Goal: Transaction & Acquisition: Purchase product/service

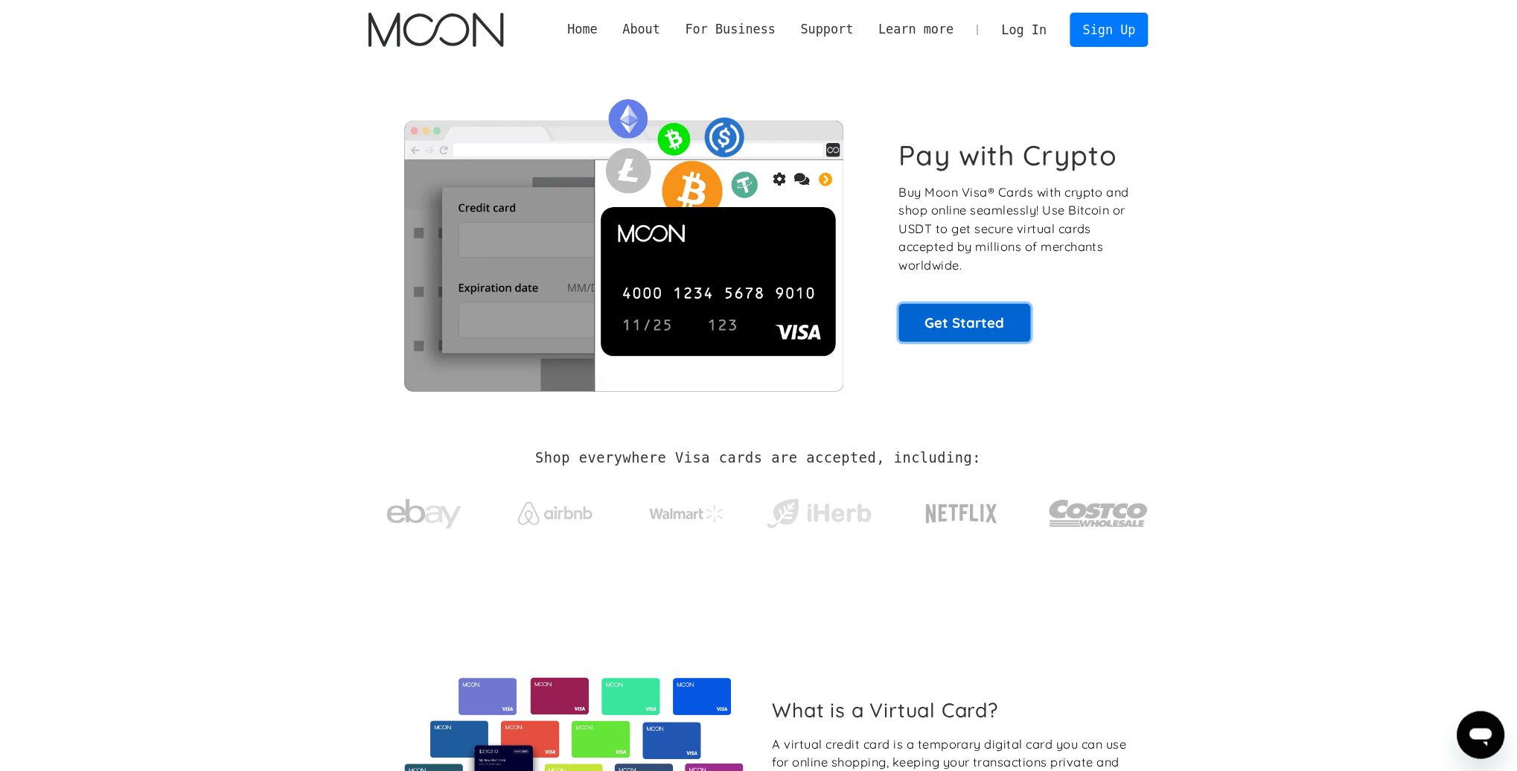
click at [966, 332] on link "Get Started" at bounding box center [965, 322] width 132 height 37
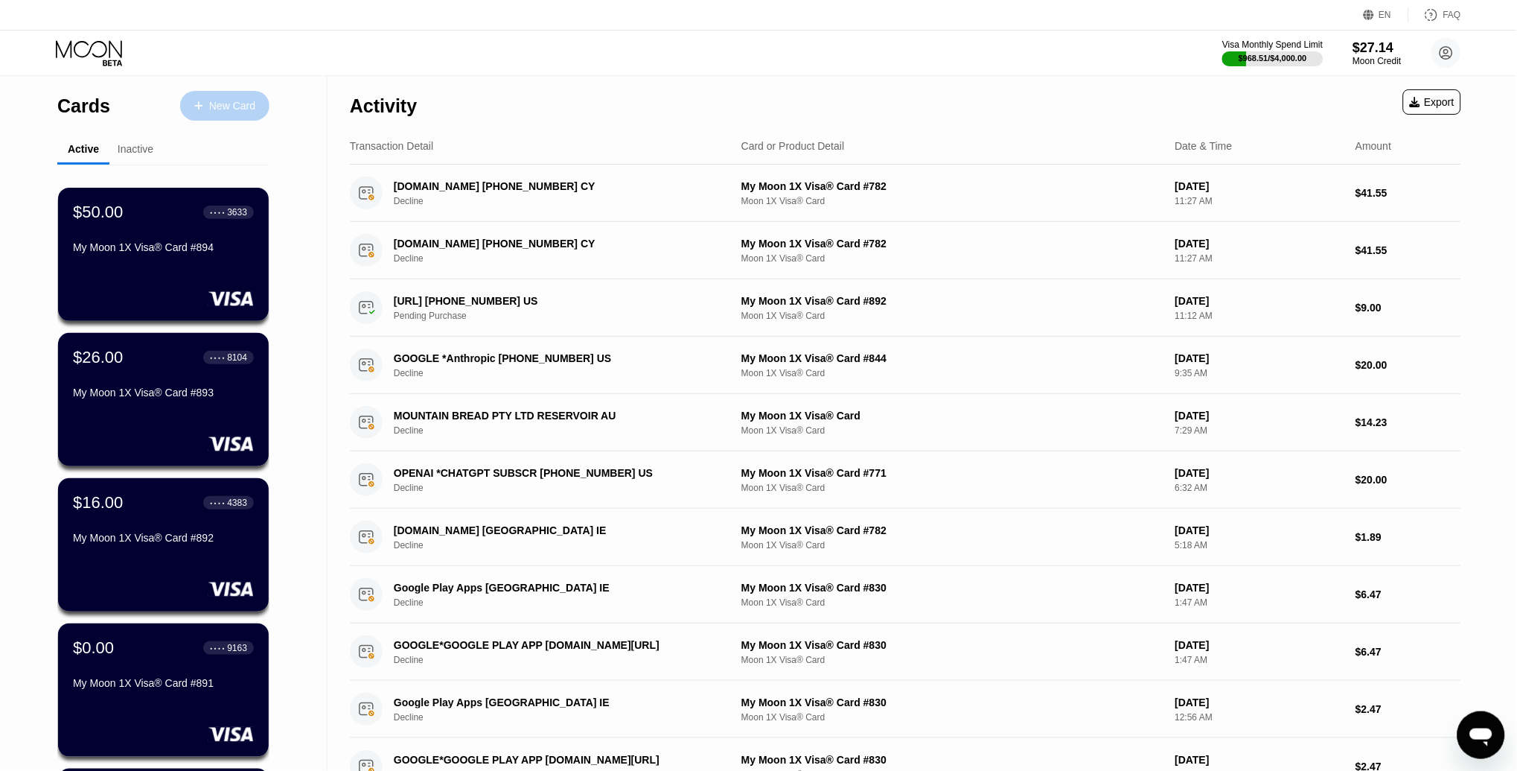
click at [226, 108] on div "New Card" at bounding box center [232, 106] width 46 height 13
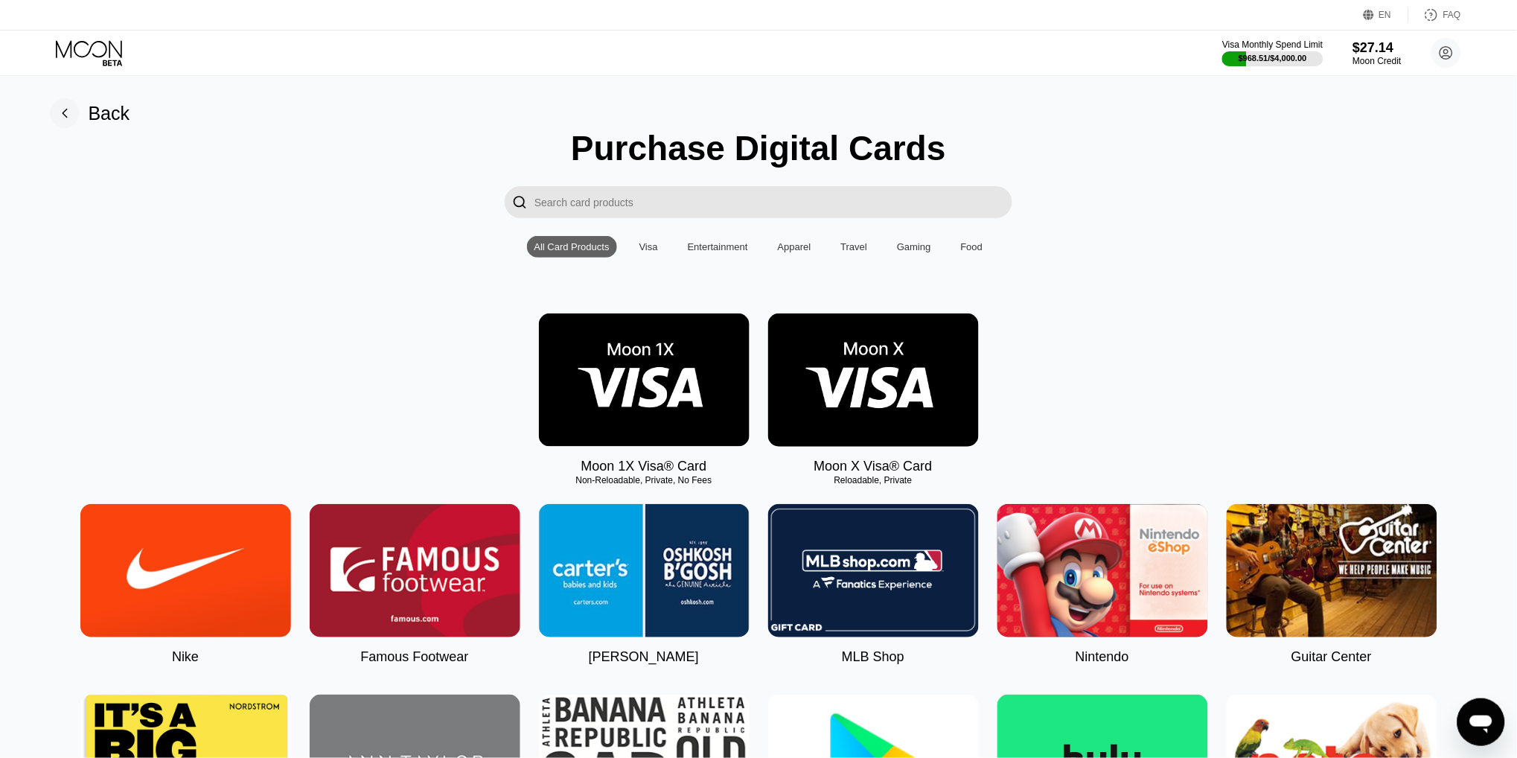
click at [651, 339] on img at bounding box center [644, 379] width 211 height 133
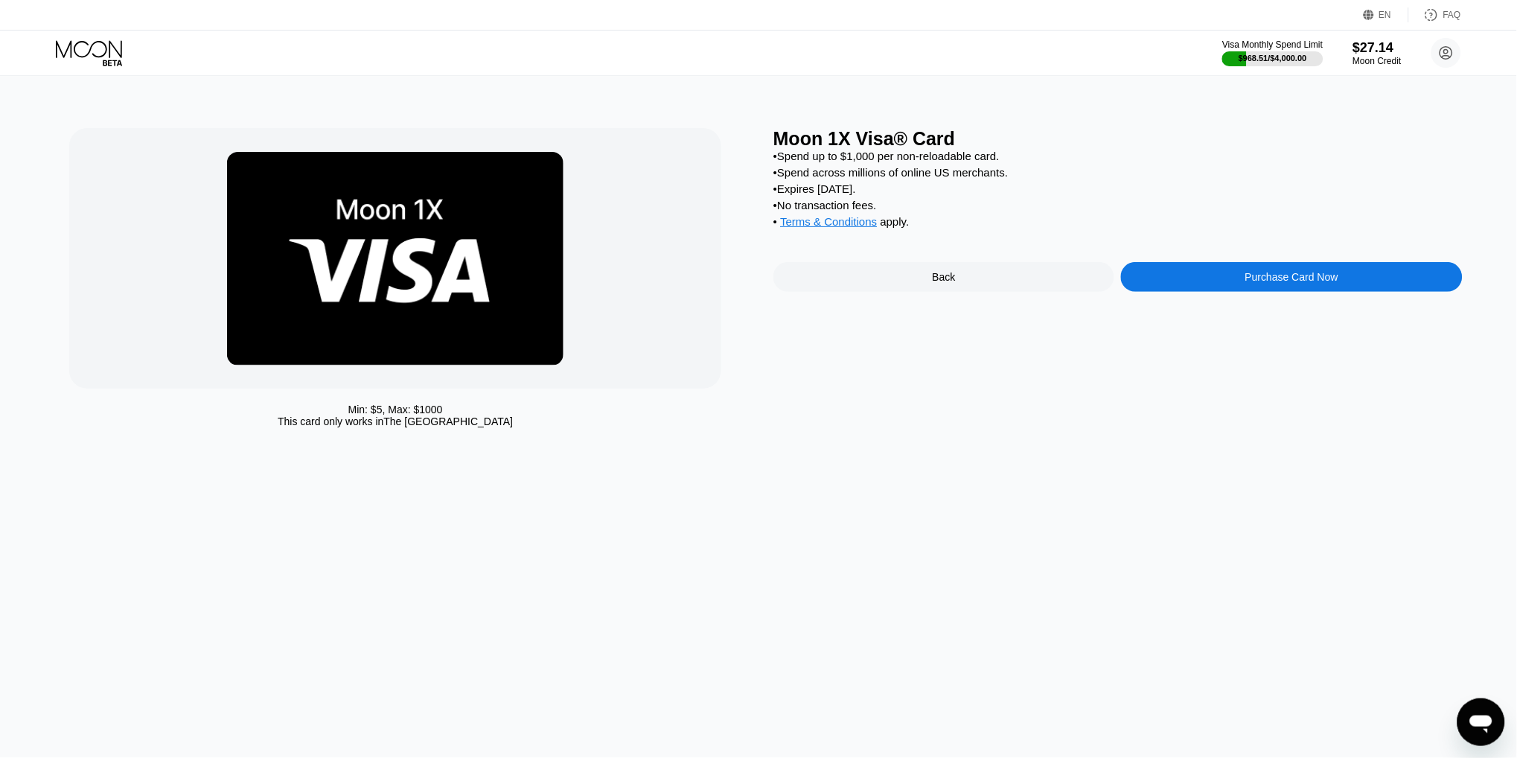
click at [1240, 283] on div "Purchase Card Now" at bounding box center [1291, 277] width 341 height 30
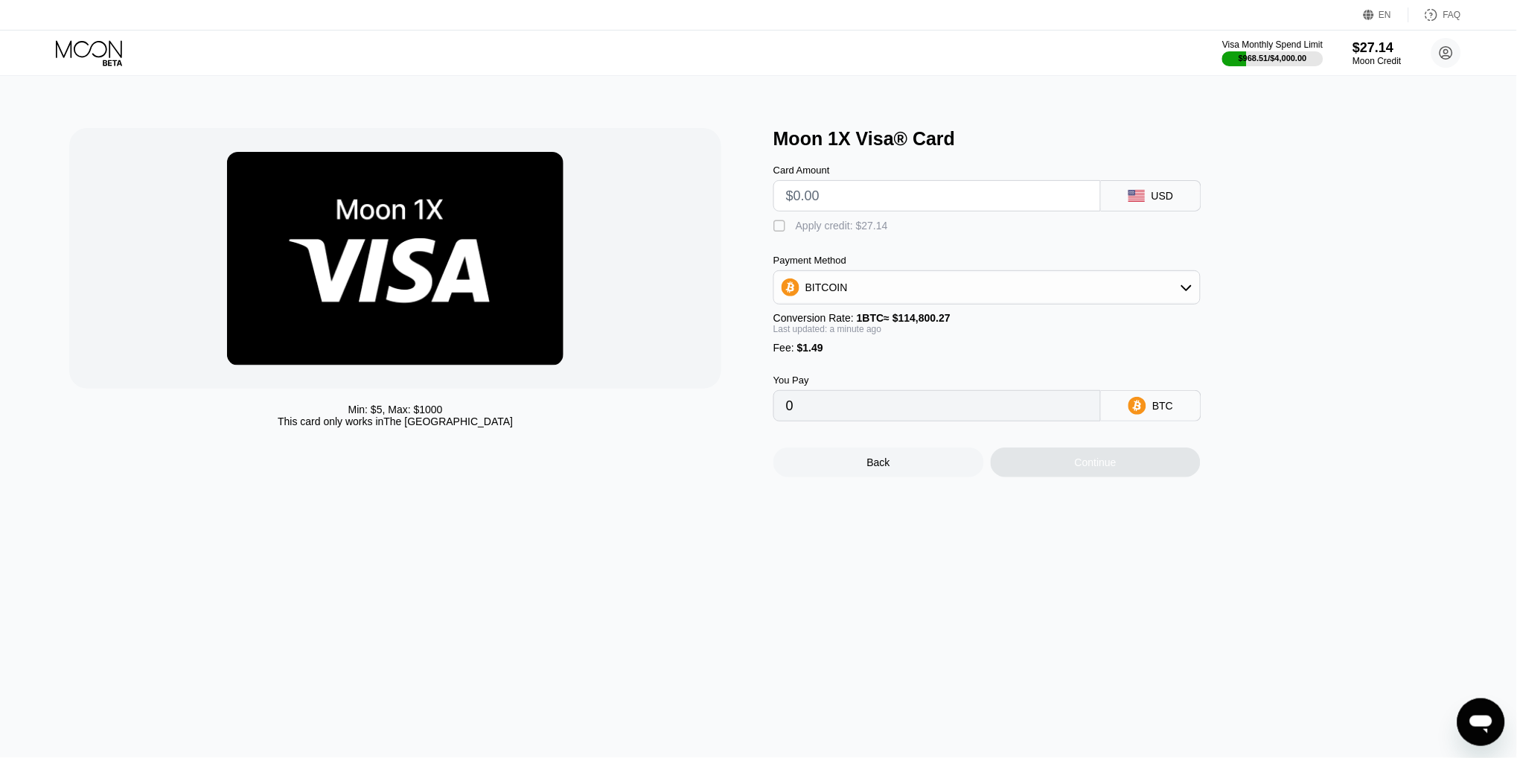
click at [807, 208] on input "text" at bounding box center [937, 196] width 302 height 30
type input "$10"
type input "0.00010009"
type input "$10"
click at [829, 229] on div "Apply credit: $11.49" at bounding box center [842, 226] width 92 height 12
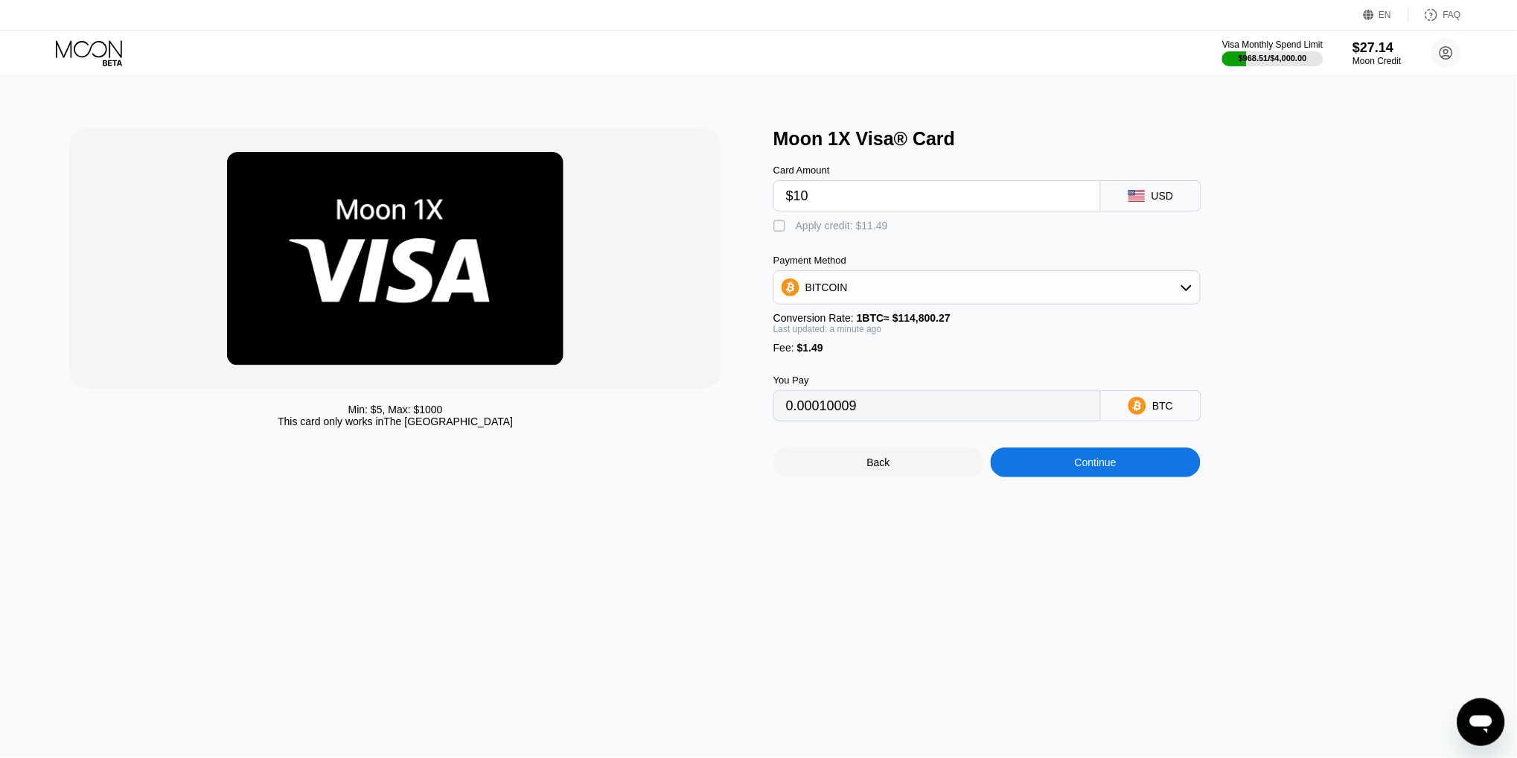
type input "0"
click at [1106, 459] on div "Continue" at bounding box center [1096, 462] width 42 height 12
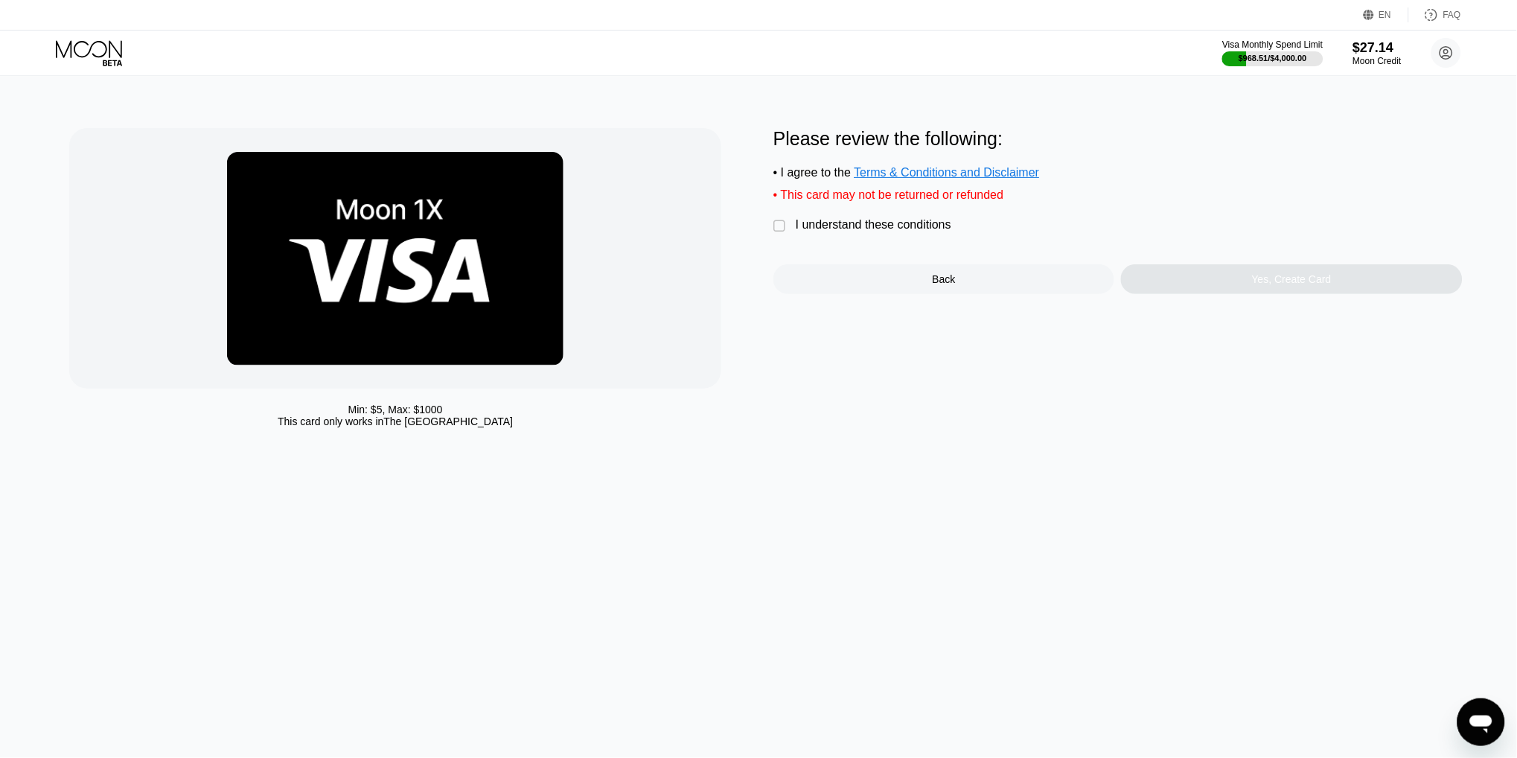
click at [834, 223] on div "I understand these conditions" at bounding box center [874, 224] width 156 height 13
click at [1207, 281] on div "Yes, Create Card" at bounding box center [1291, 279] width 341 height 30
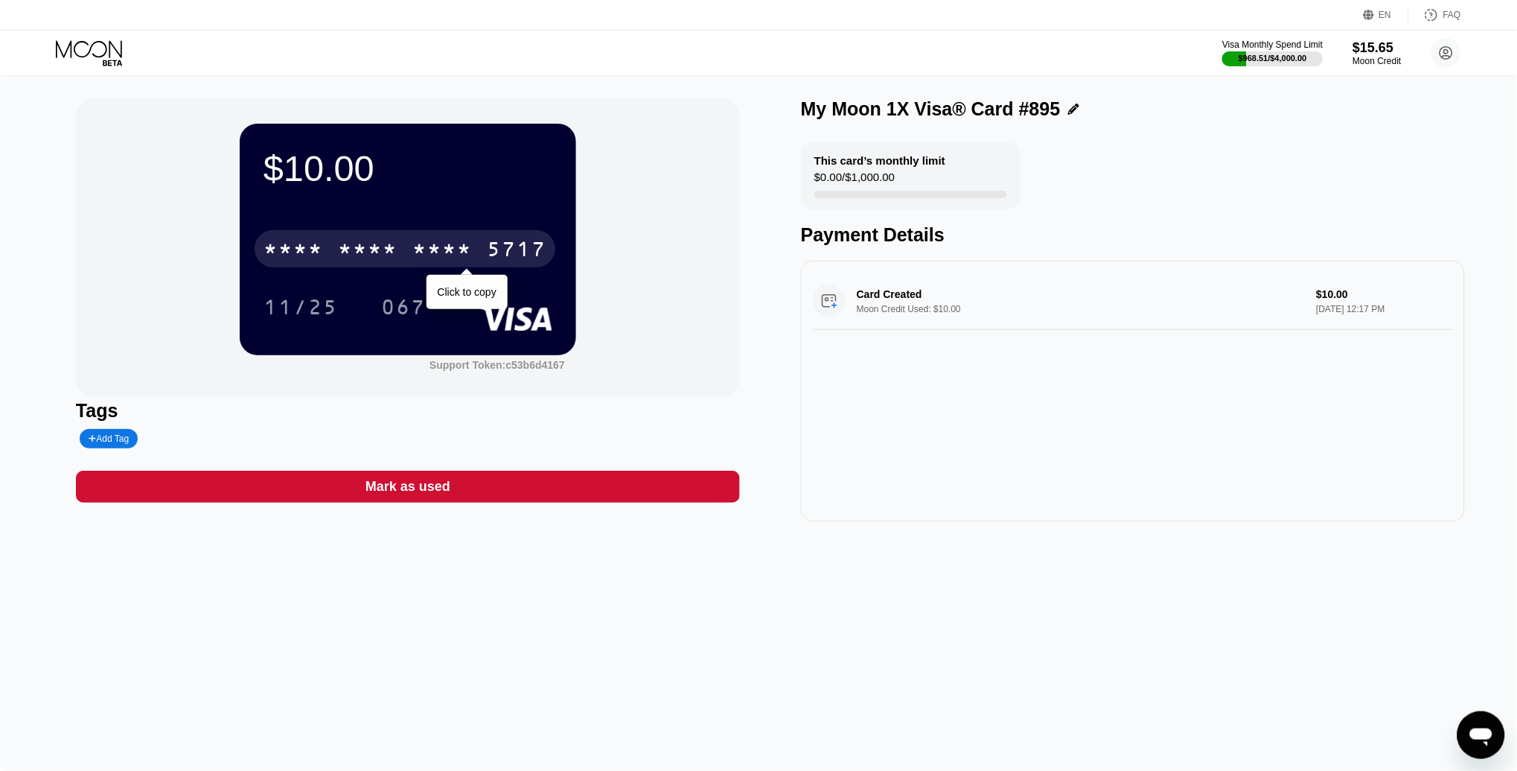
click at [439, 257] on div "* * * *" at bounding box center [442, 251] width 60 height 24
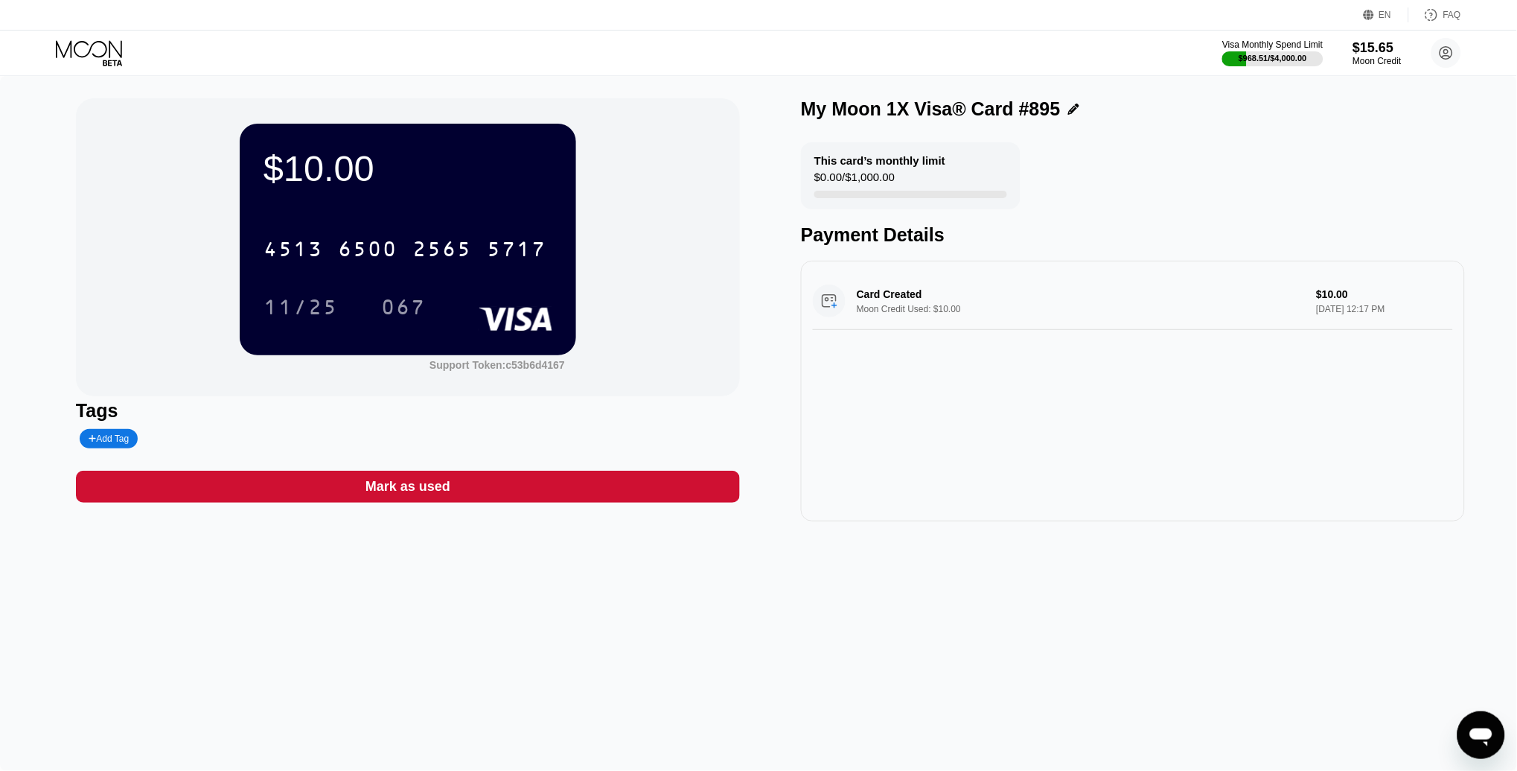
click at [86, 48] on icon at bounding box center [90, 53] width 69 height 26
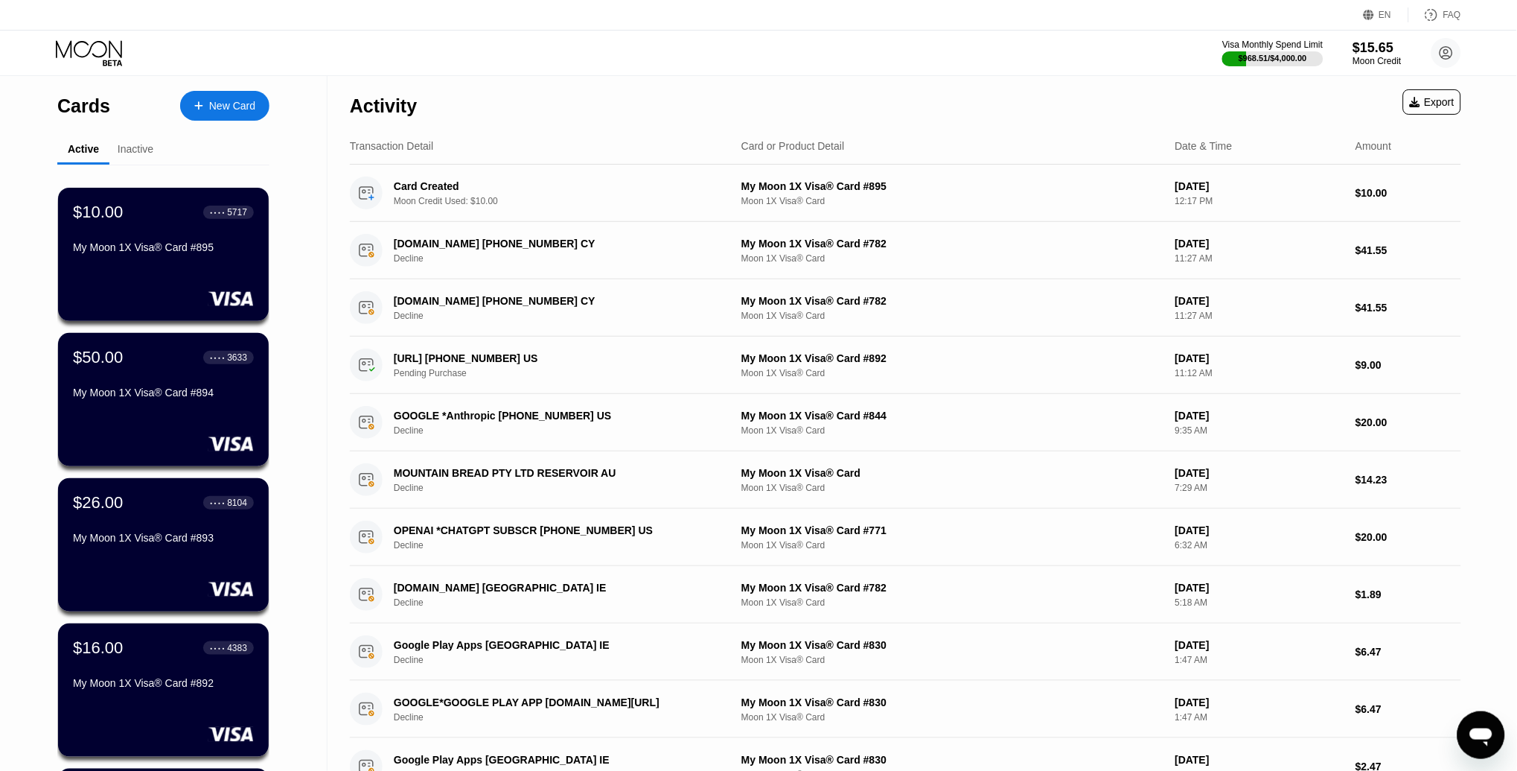
click at [198, 101] on icon at bounding box center [198, 106] width 9 height 10
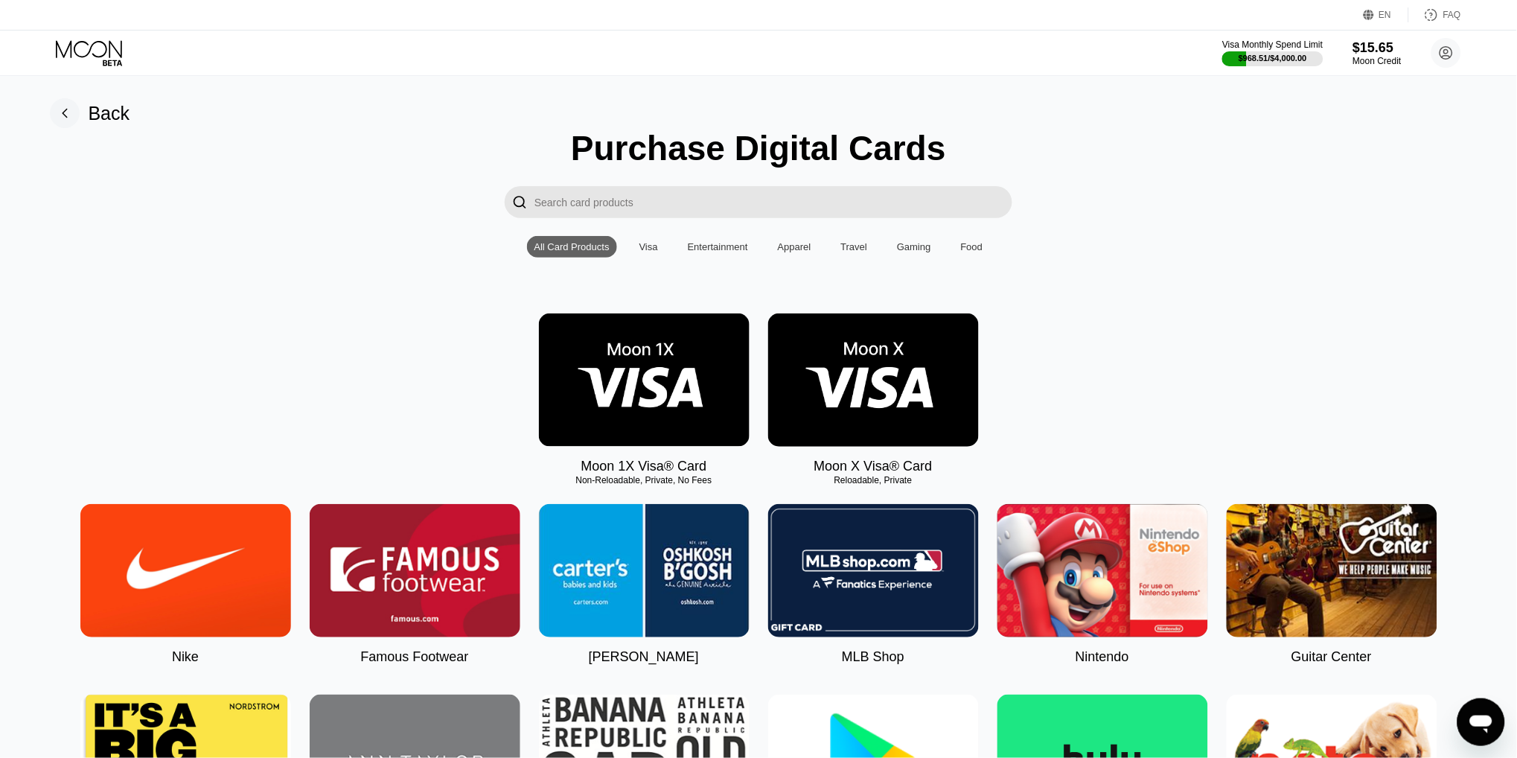
click at [686, 349] on img at bounding box center [644, 379] width 211 height 133
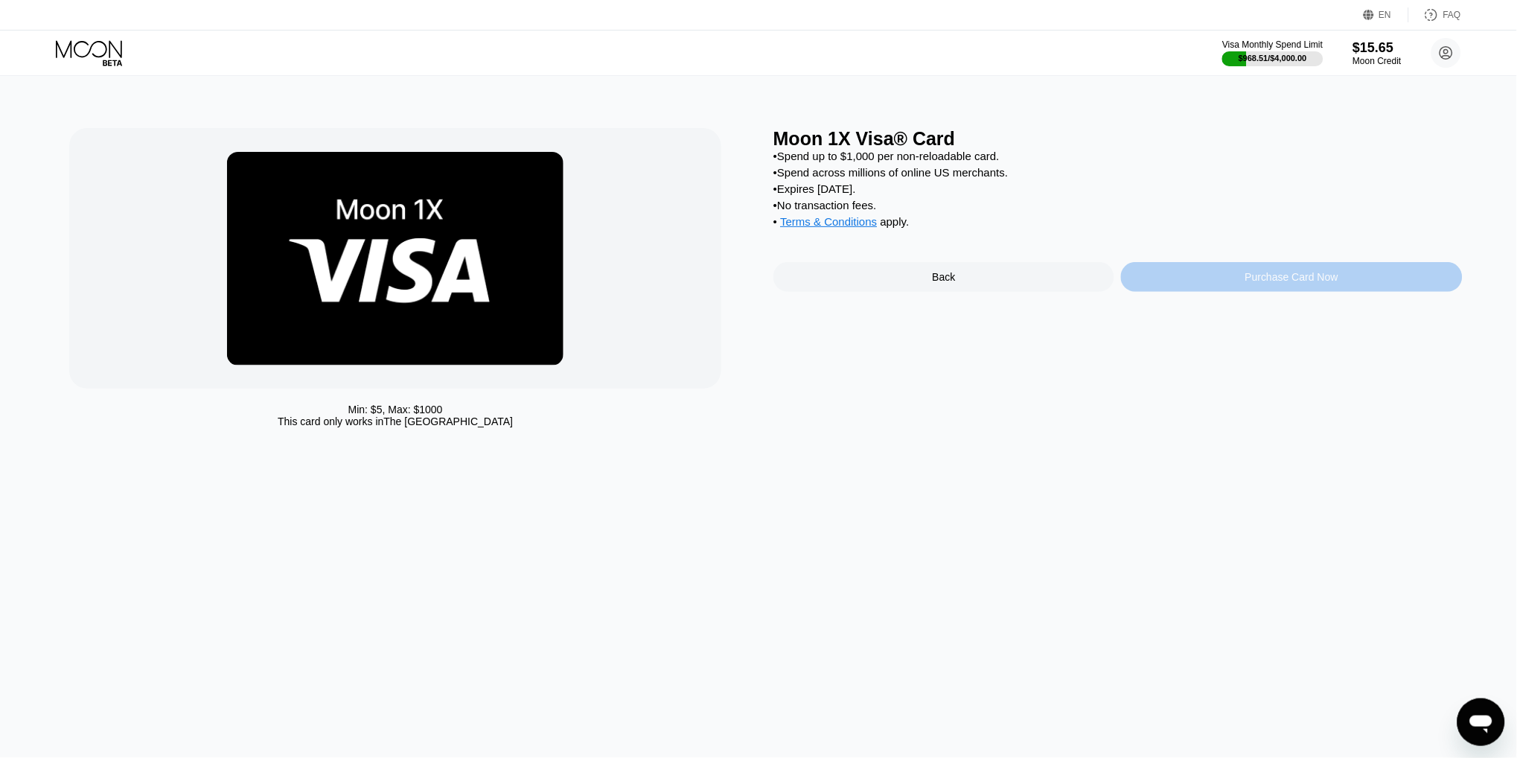
click at [1253, 282] on div "Purchase Card Now" at bounding box center [1291, 277] width 341 height 30
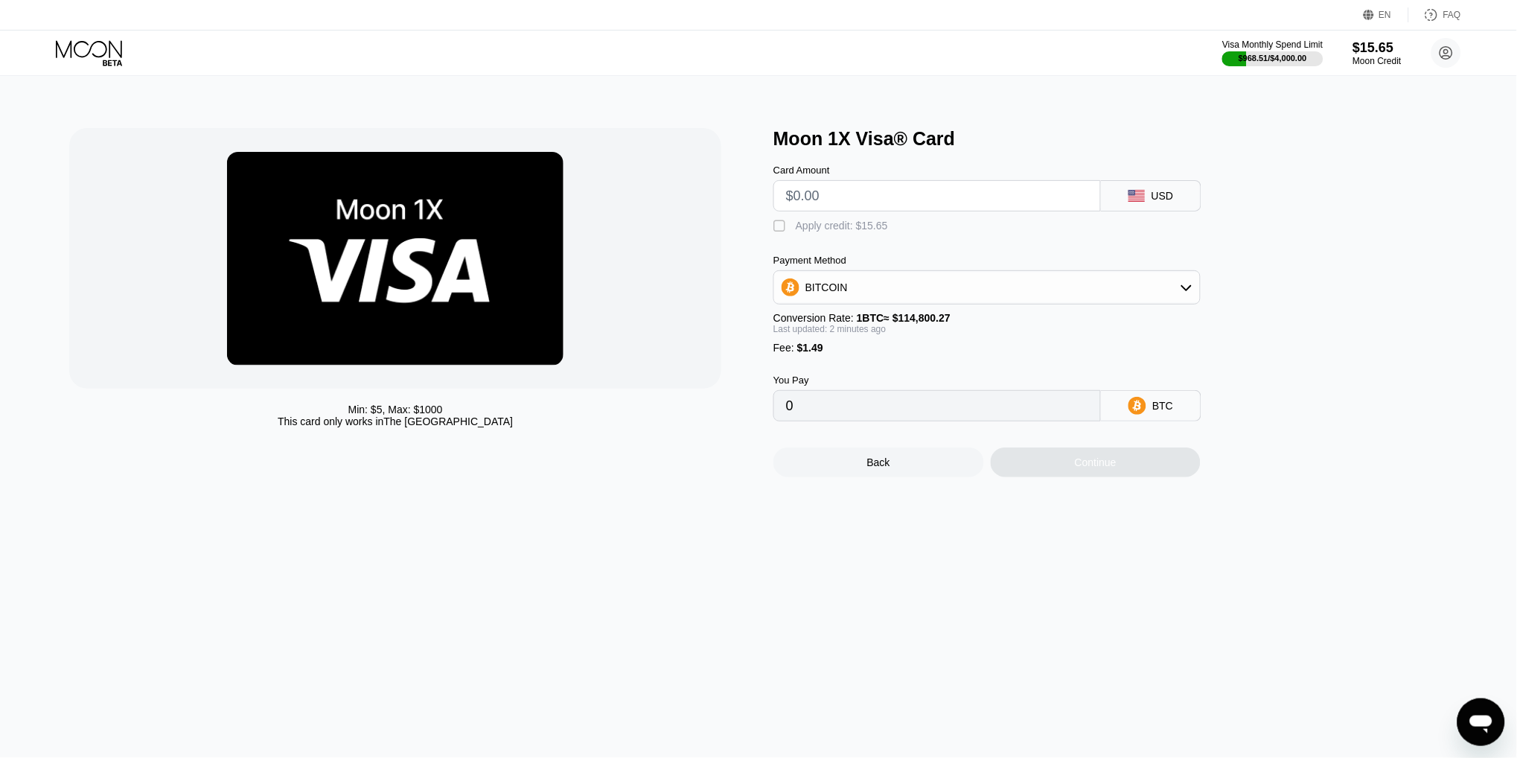
click at [894, 204] on input "text" at bounding box center [937, 196] width 302 height 30
type input "$1"
type input "0.00002169"
type input "$10"
type input "0.00010009"
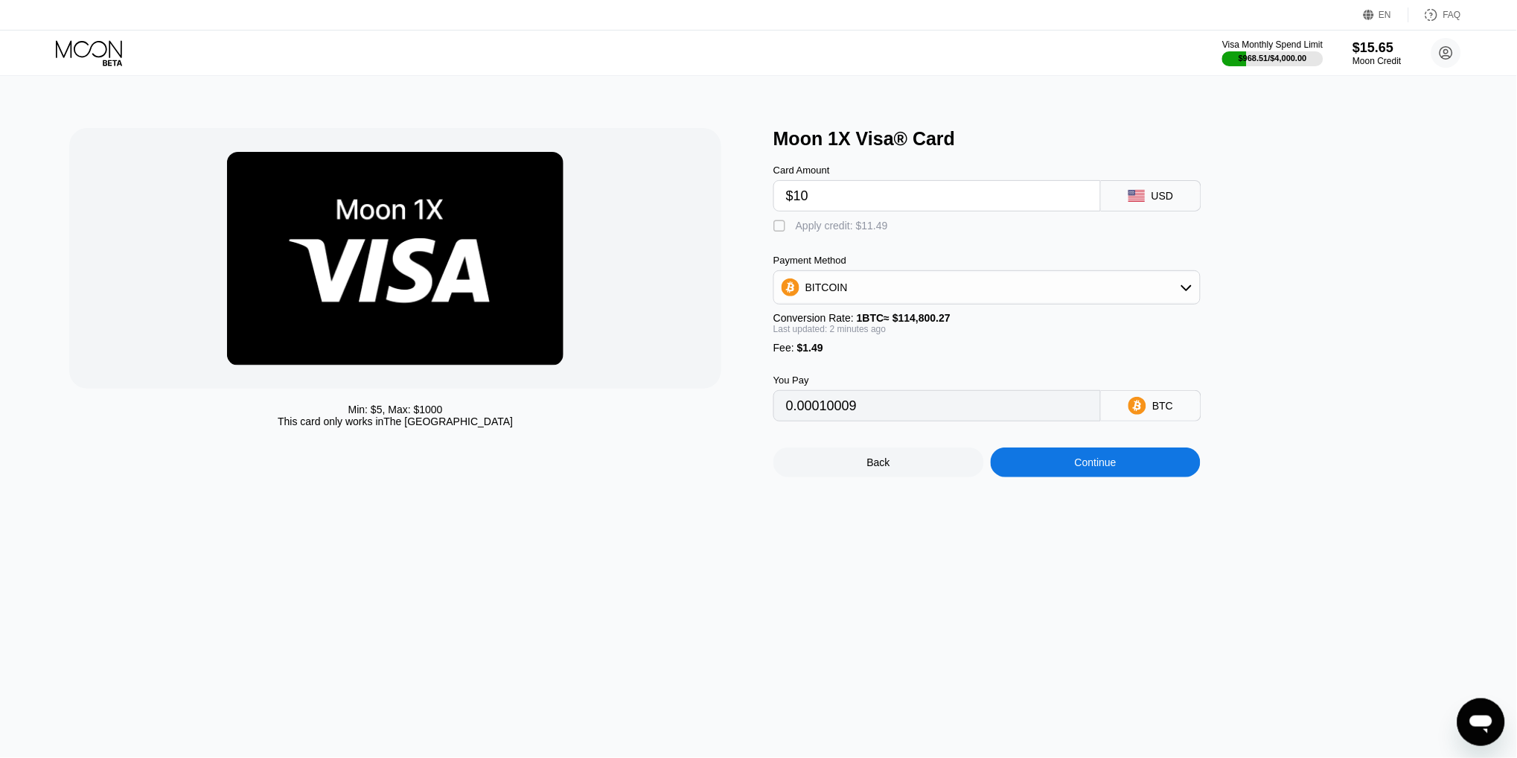
type input "$10"
click at [843, 221] on div "Apply credit: $11.49" at bounding box center [842, 226] width 92 height 12
type input "0"
click at [1111, 465] on div "Continue" at bounding box center [1096, 462] width 42 height 12
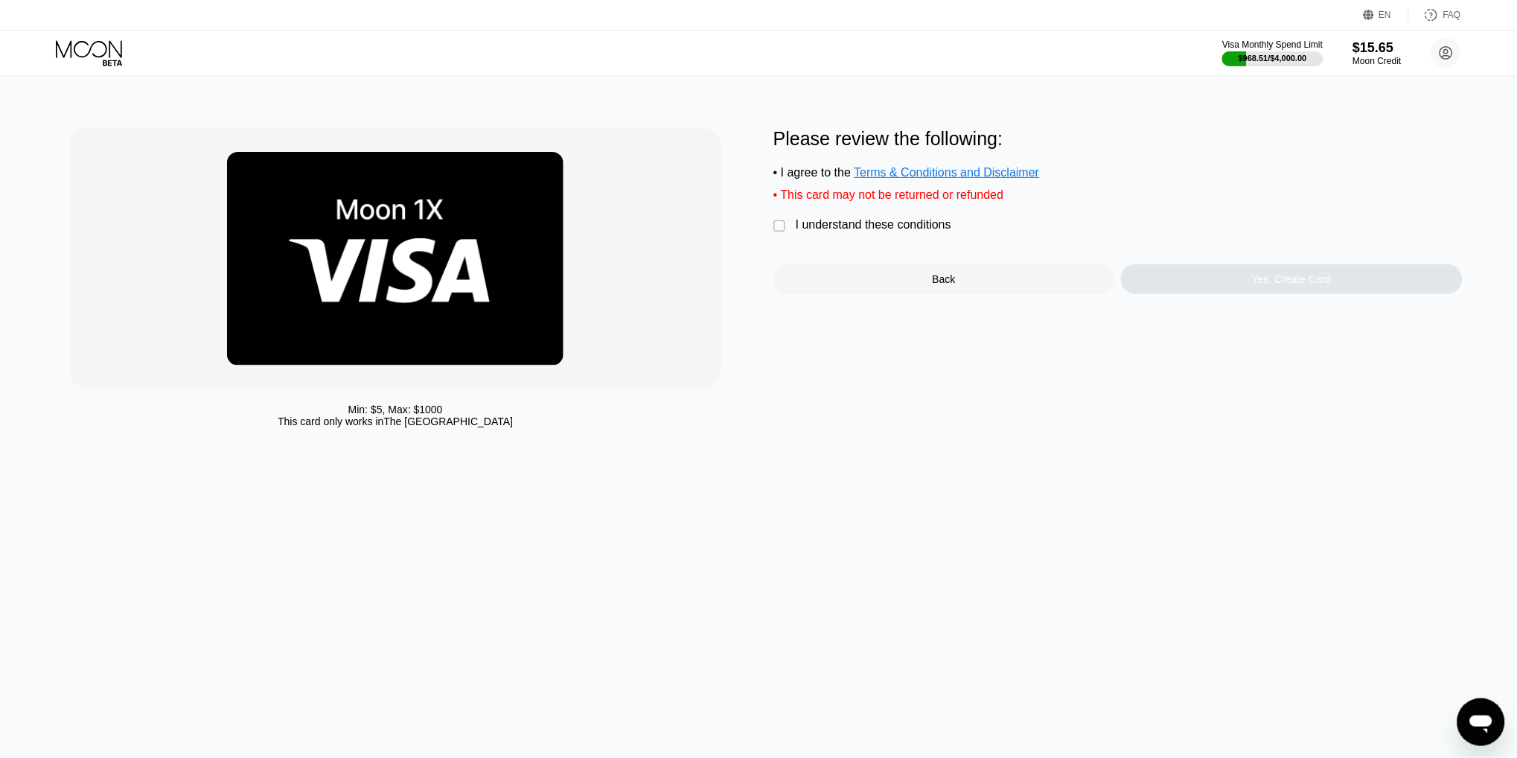
click at [849, 216] on div "Please review the following: • I agree to the Terms & Conditions and Disclaimer…" at bounding box center [1117, 211] width 689 height 166
click at [878, 220] on div "I understand these conditions" at bounding box center [874, 224] width 156 height 13
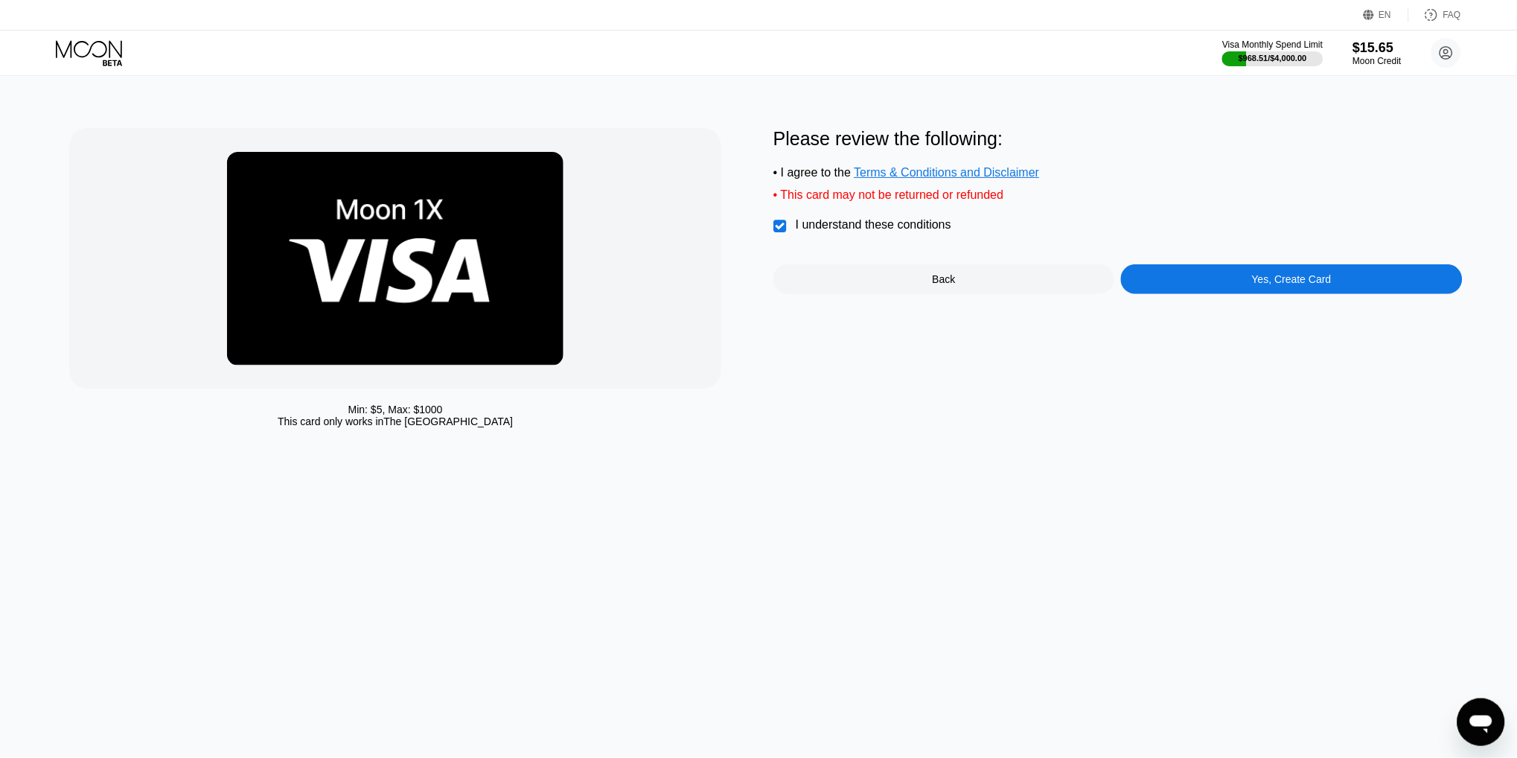
click at [1236, 278] on div "Yes, Create Card" at bounding box center [1291, 279] width 341 height 30
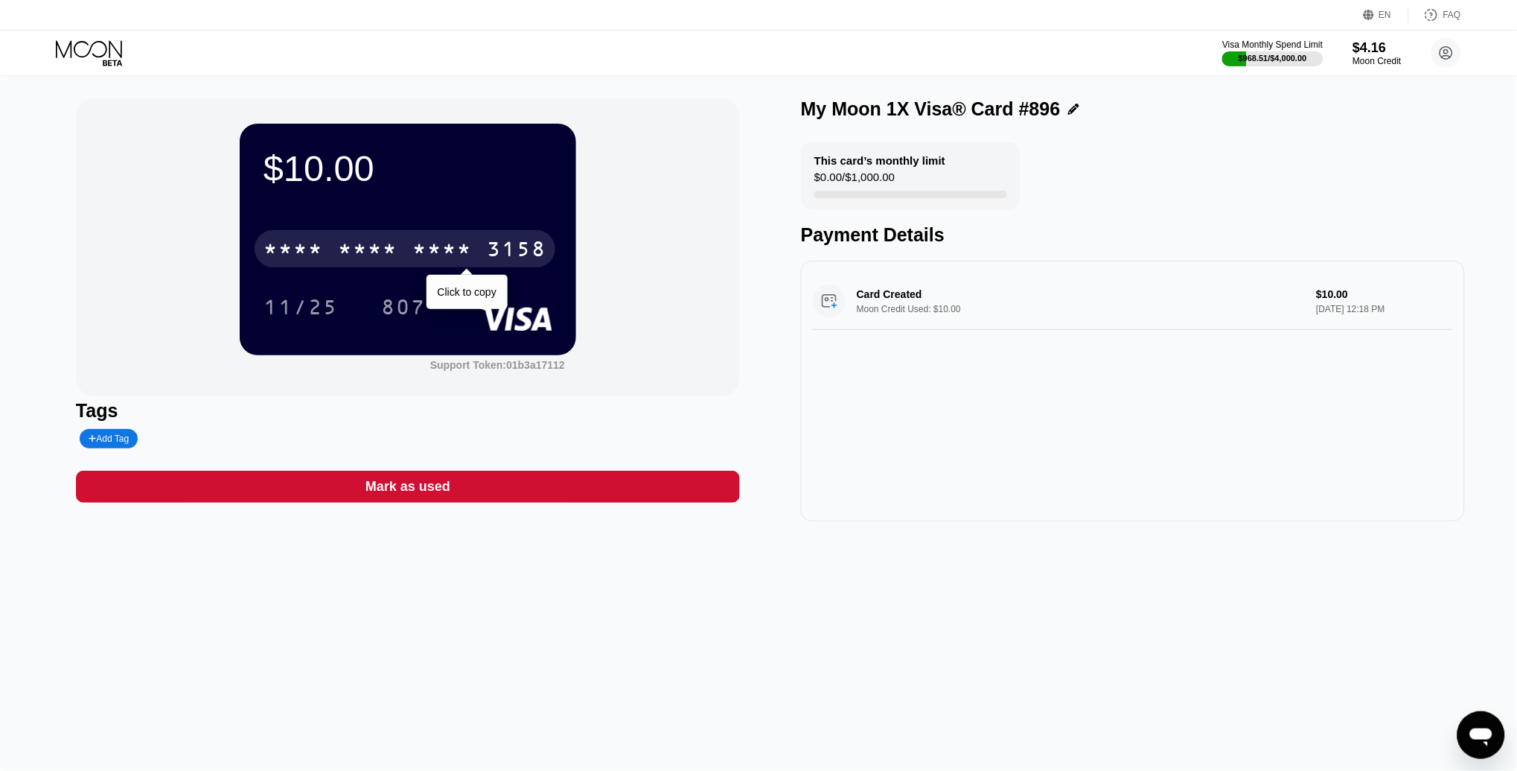
click at [370, 243] on div "* * * *" at bounding box center [368, 251] width 60 height 24
click at [395, 237] on div "4513 6500 2244 3158" at bounding box center [405, 248] width 301 height 37
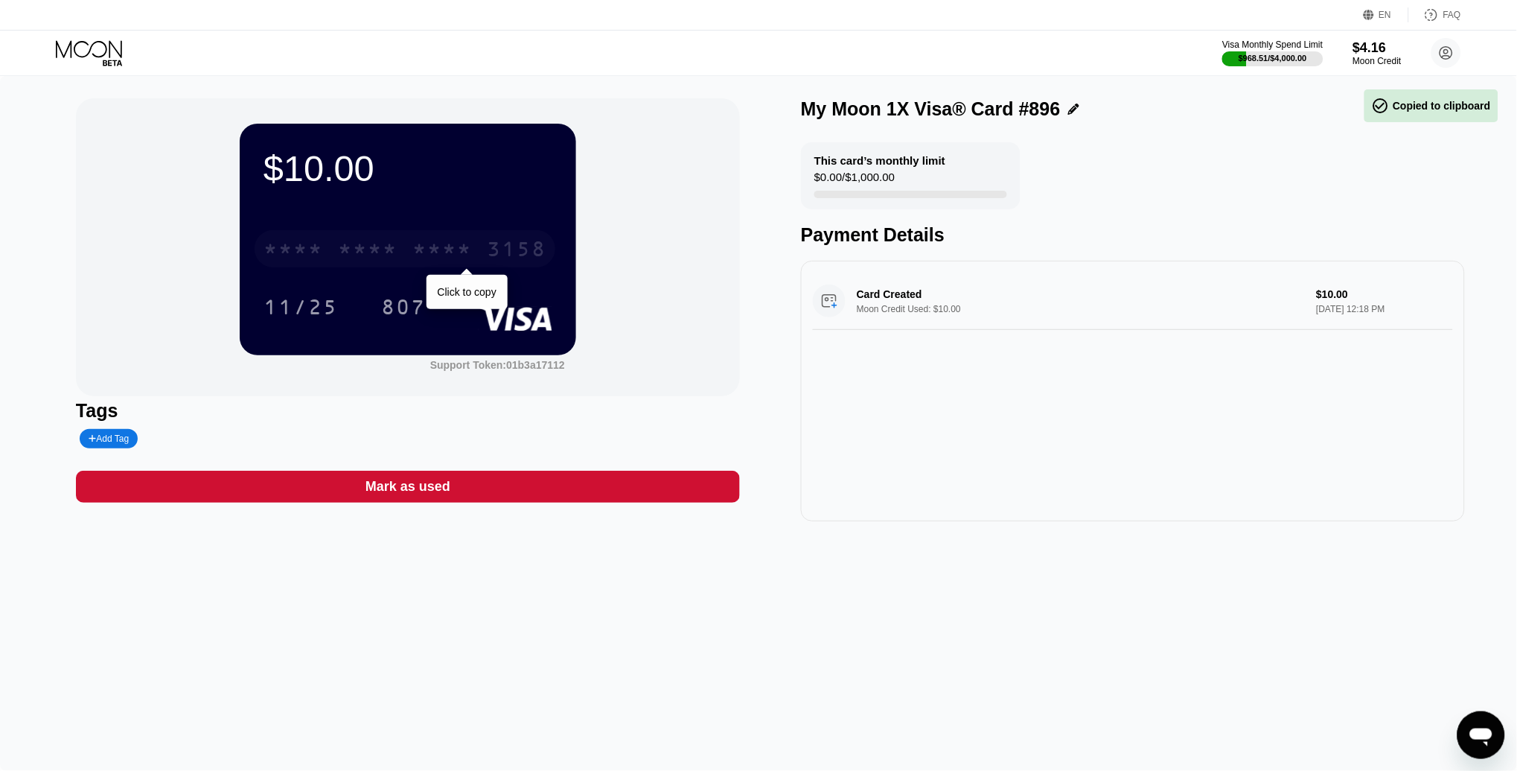
click at [395, 237] on div "* * * * * * * * * * * * 3158" at bounding box center [405, 248] width 301 height 37
